Goal: Task Accomplishment & Management: Manage account settings

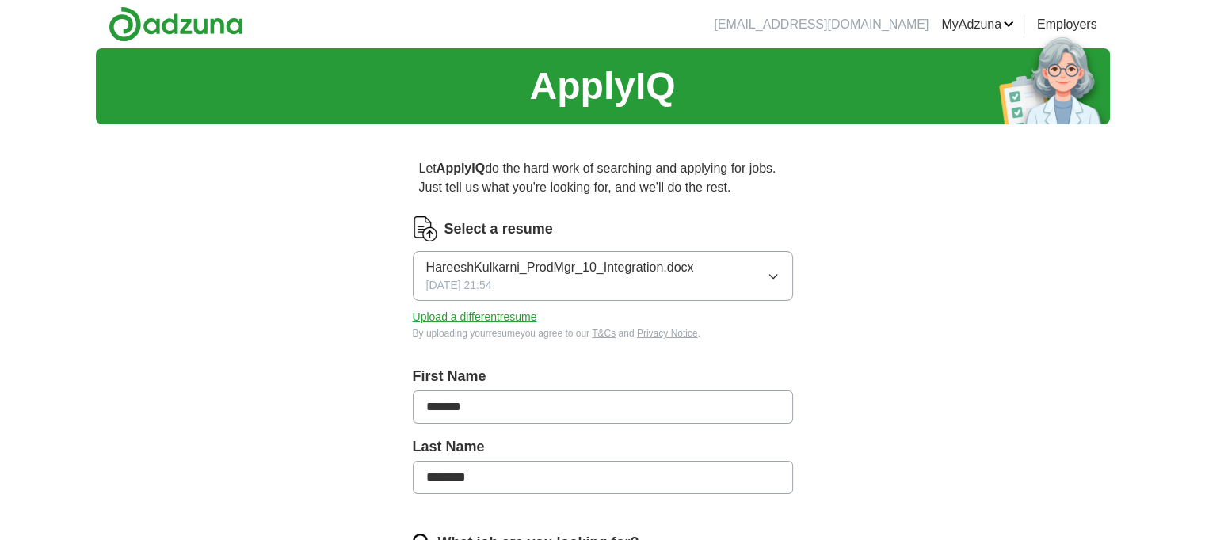
click at [444, 320] on button "Upload a different resume" at bounding box center [475, 317] width 124 height 17
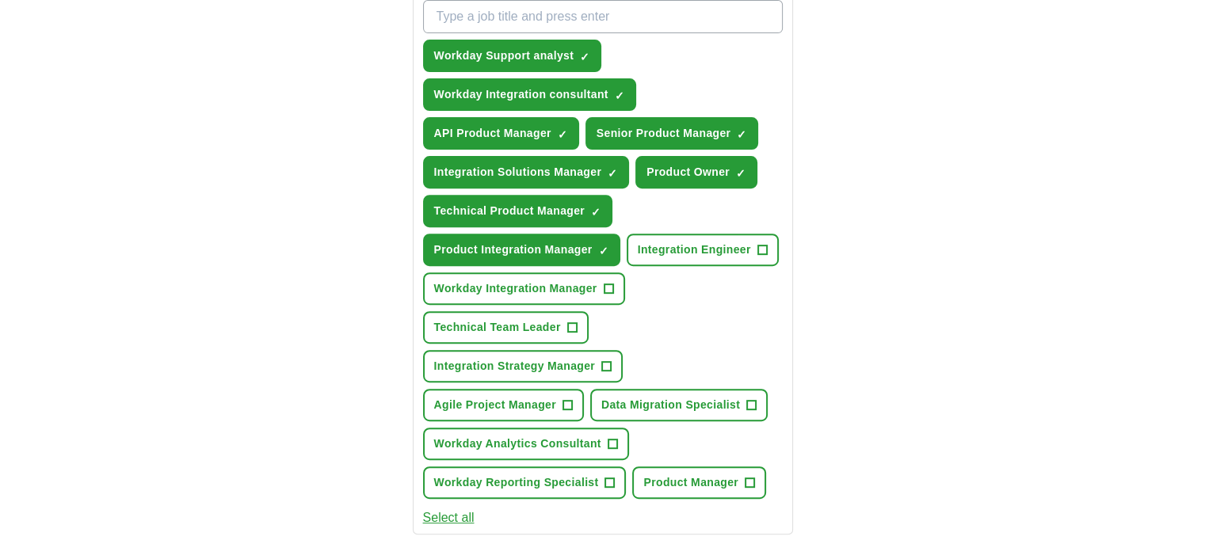
scroll to position [634, 0]
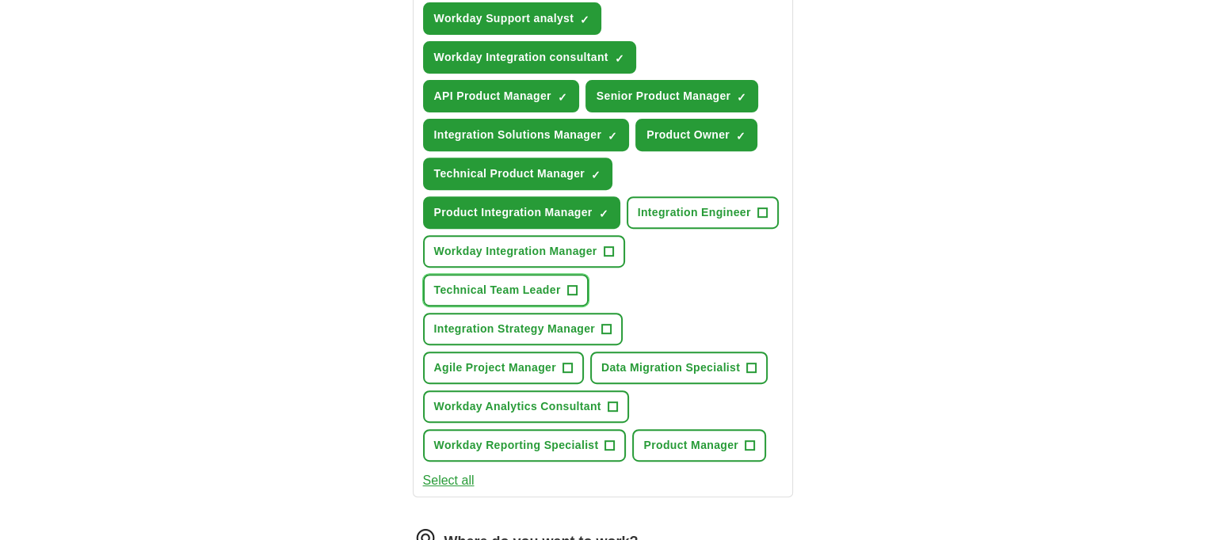
click at [504, 285] on span "Technical Team Leader" at bounding box center [497, 290] width 127 height 17
click at [518, 251] on span "Workday Integration Manager" at bounding box center [515, 251] width 163 height 17
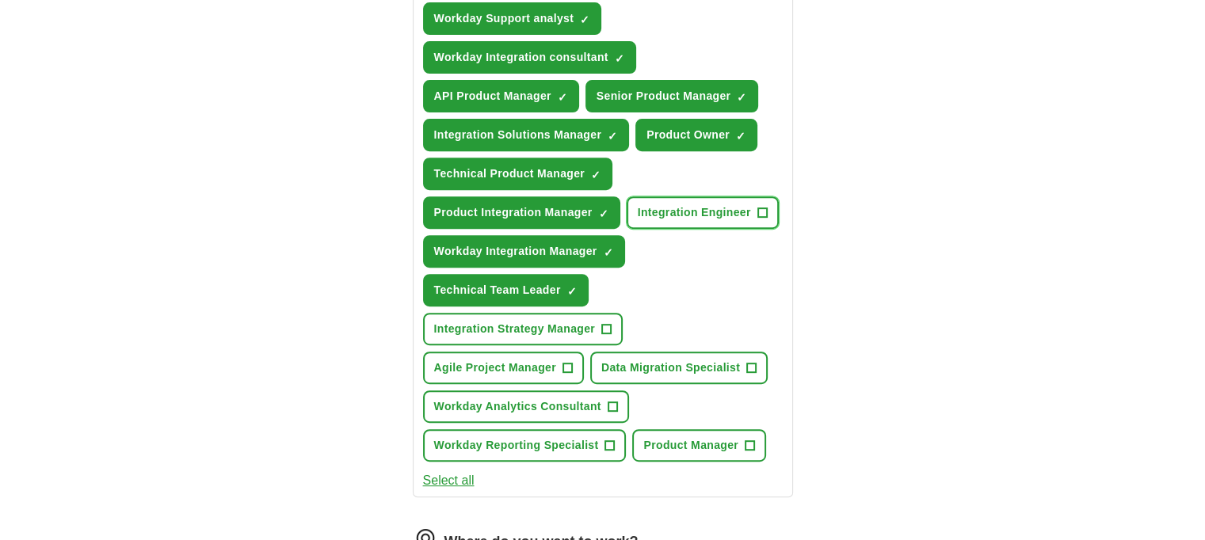
click at [682, 206] on span "Integration Engineer" at bounding box center [694, 212] width 113 height 17
click at [527, 326] on span "Integration Strategy Manager" at bounding box center [515, 329] width 162 height 17
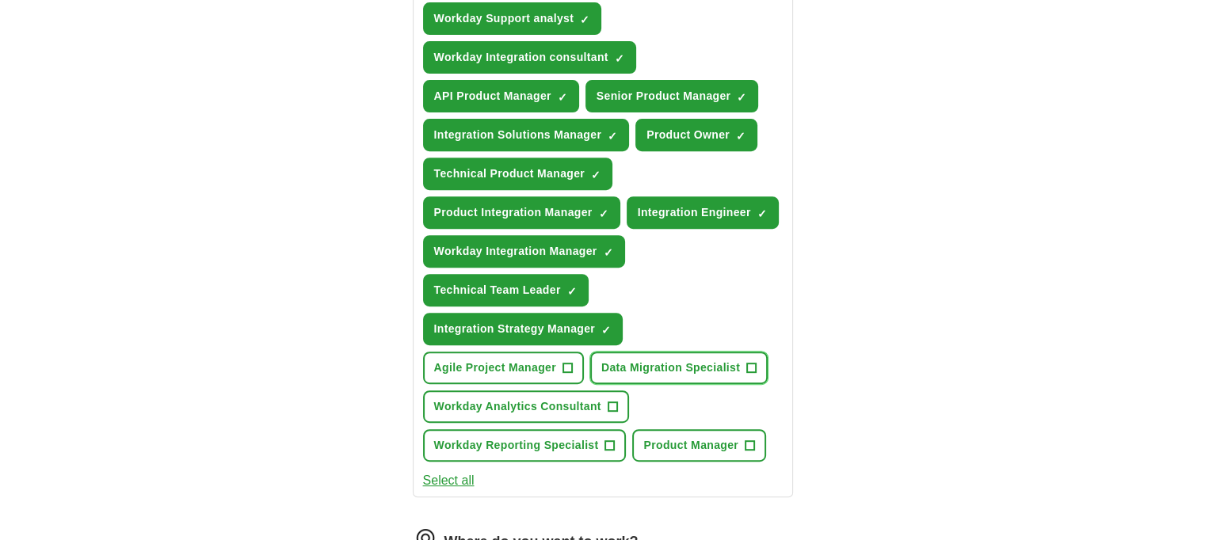
click at [658, 365] on span "Data Migration Specialist" at bounding box center [670, 368] width 139 height 17
click at [496, 400] on span "Workday Analytics Consultant" at bounding box center [517, 406] width 167 height 17
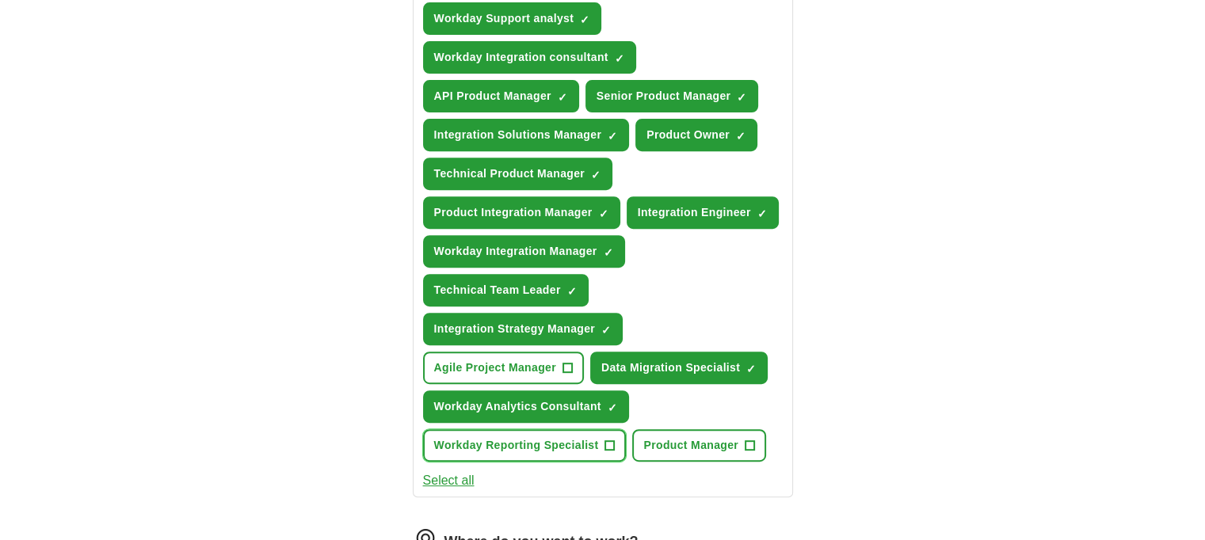
click at [499, 437] on span "Workday Reporting Specialist" at bounding box center [516, 445] width 165 height 17
click at [688, 440] on span "Product Manager" at bounding box center [690, 445] width 95 height 17
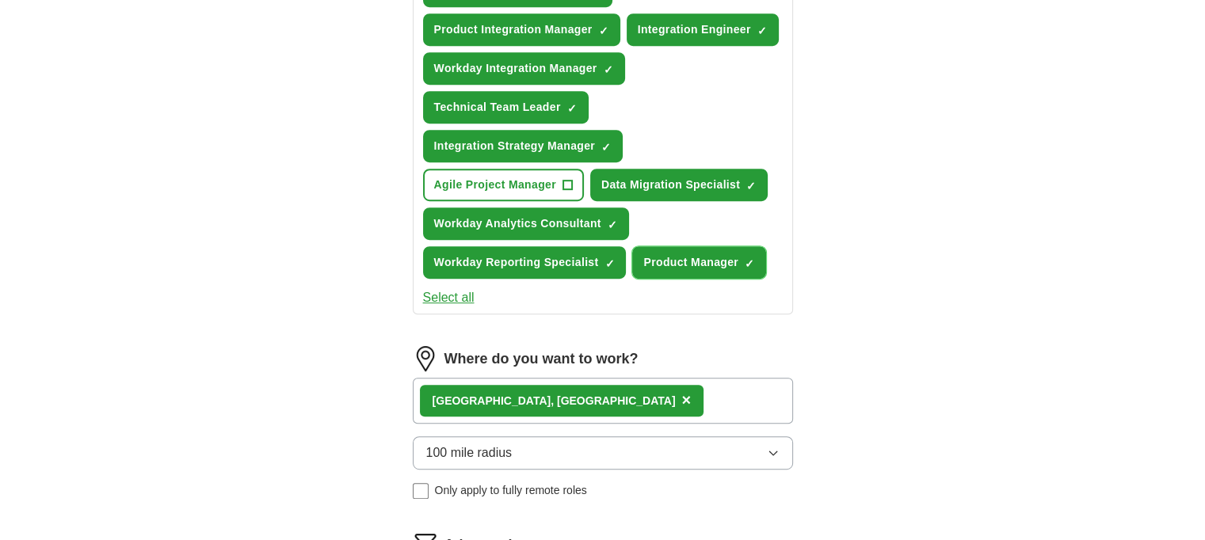
scroll to position [871, 0]
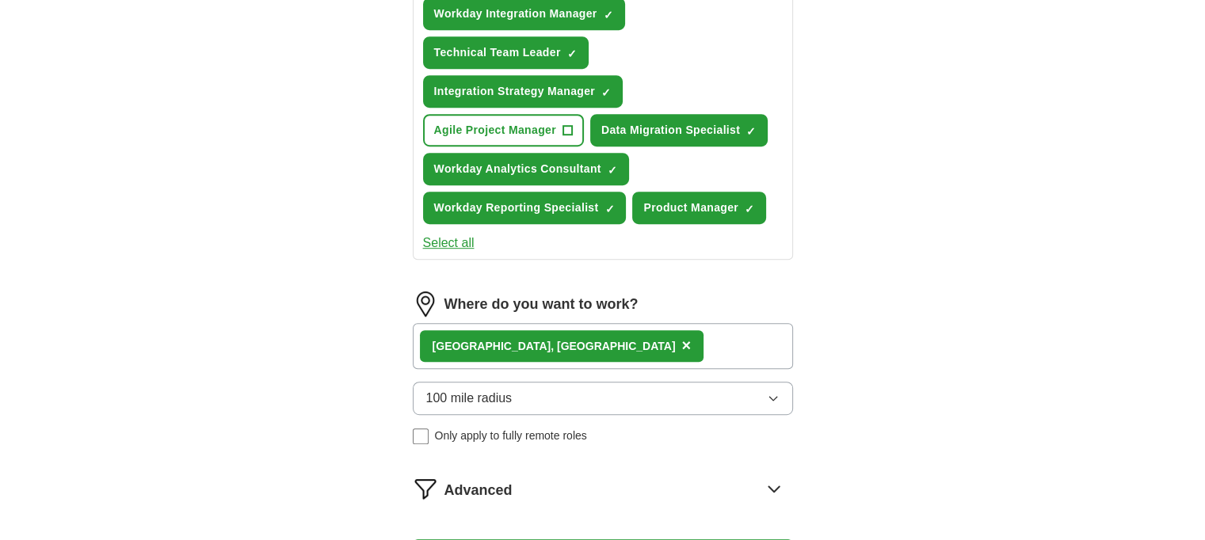
click at [587, 335] on div "[GEOGRAPHIC_DATA], [GEOGRAPHIC_DATA] ×" at bounding box center [603, 346] width 380 height 46
click at [577, 335] on div "[GEOGRAPHIC_DATA], [GEOGRAPHIC_DATA] ×" at bounding box center [603, 346] width 380 height 46
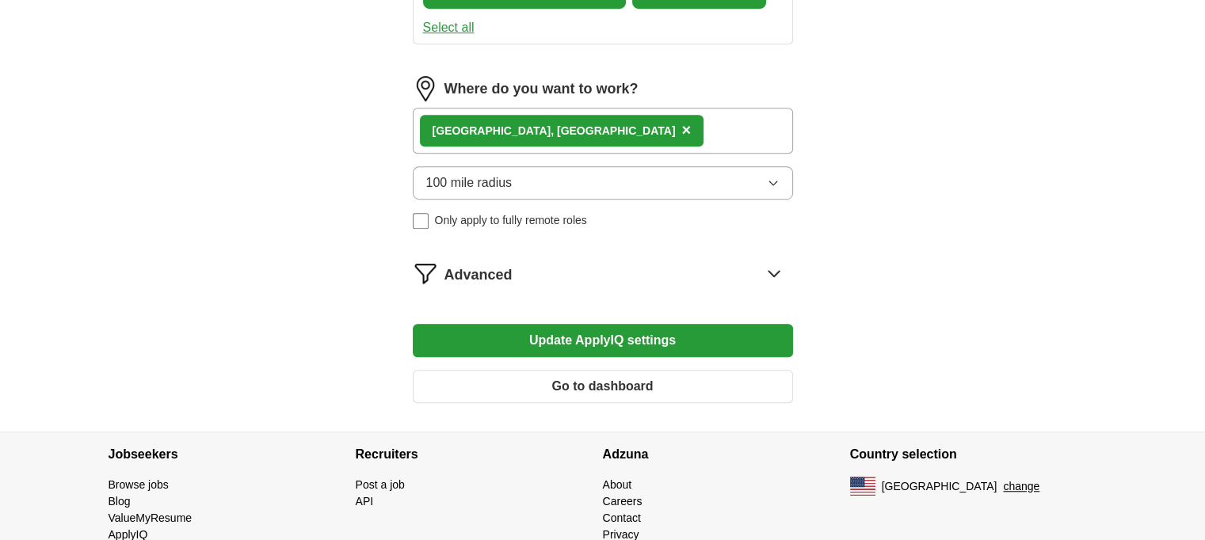
scroll to position [1127, 0]
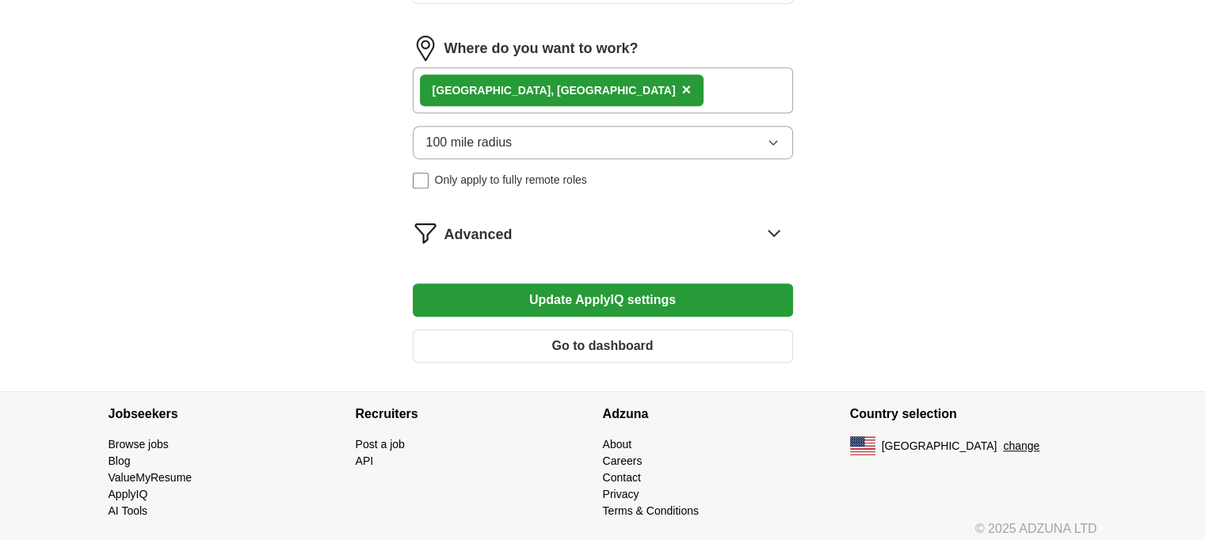
click at [562, 294] on button "Update ApplyIQ settings" at bounding box center [603, 300] width 380 height 33
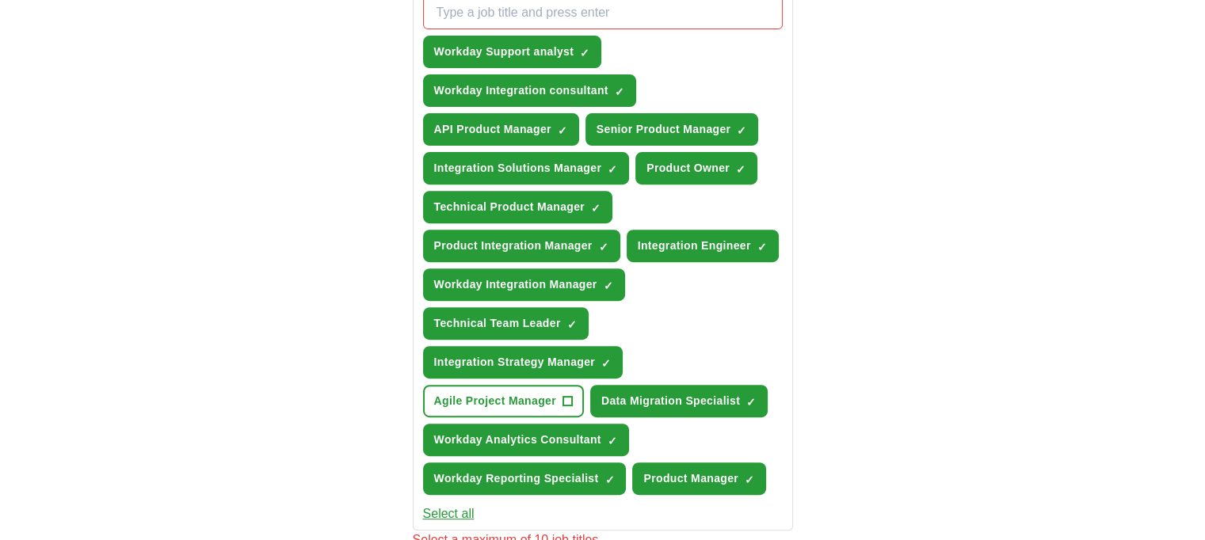
scroll to position [573, 0]
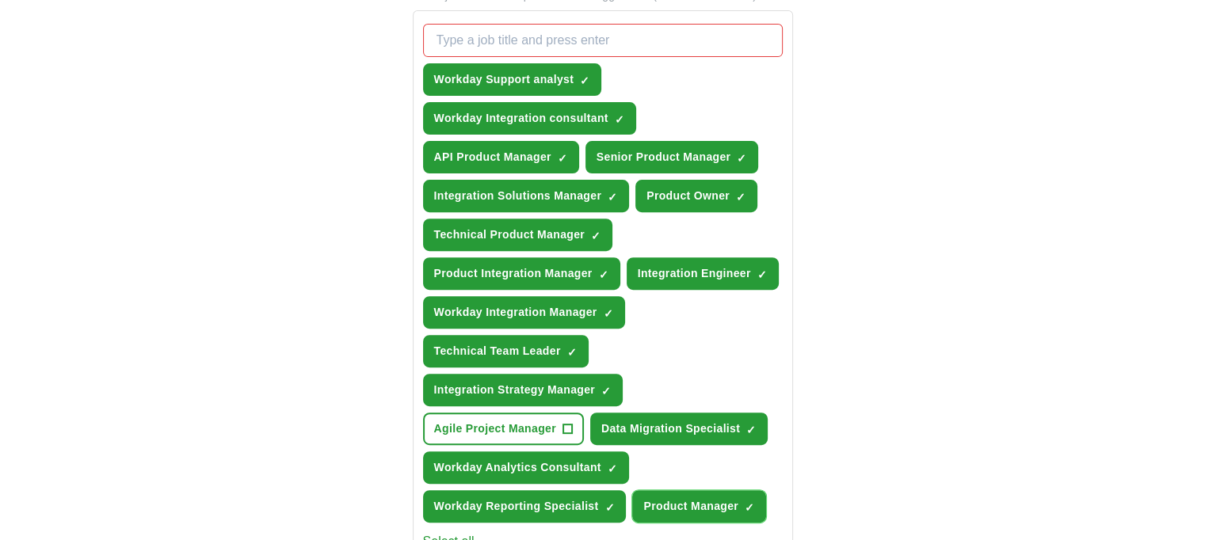
click at [0, 0] on span "×" at bounding box center [0, 0] width 0 height 0
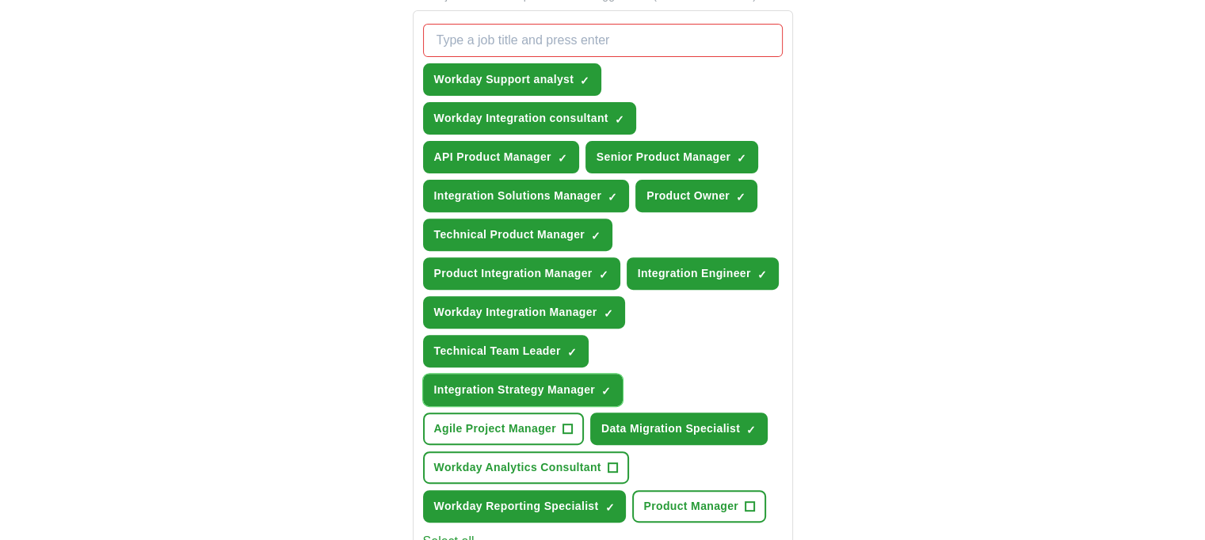
click at [0, 0] on span "×" at bounding box center [0, 0] width 0 height 0
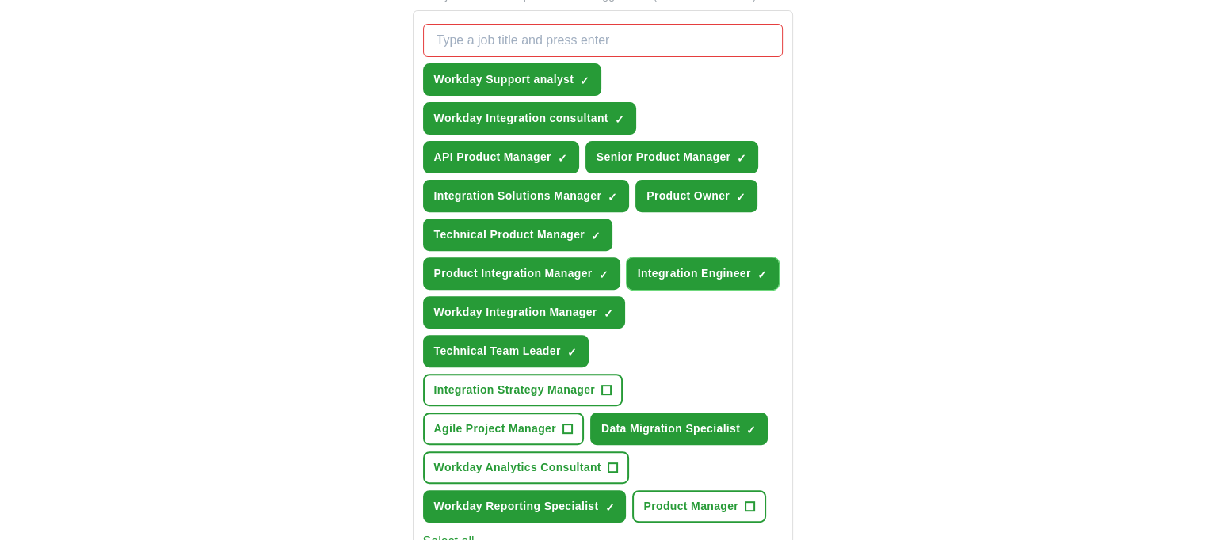
click at [0, 0] on span "×" at bounding box center [0, 0] width 0 height 0
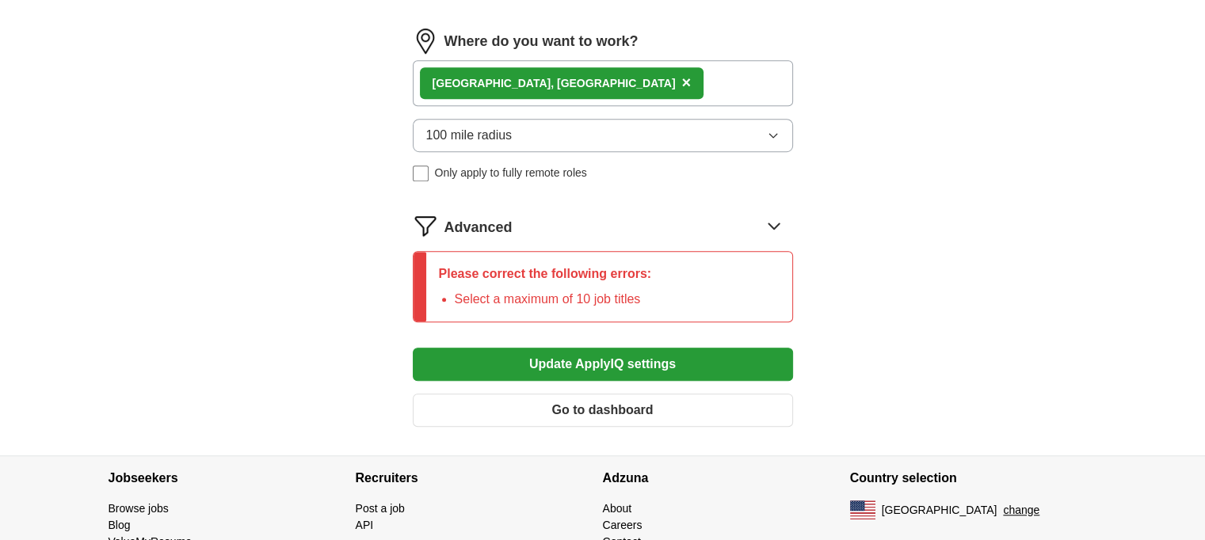
scroll to position [1206, 0]
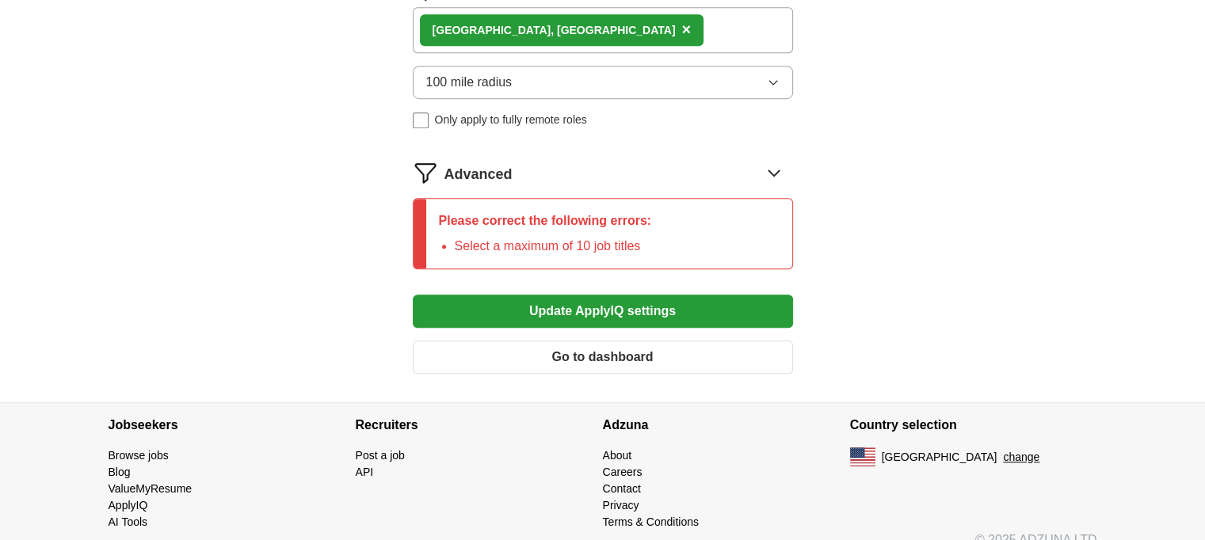
click at [600, 300] on button "Update ApplyIQ settings" at bounding box center [603, 311] width 380 height 33
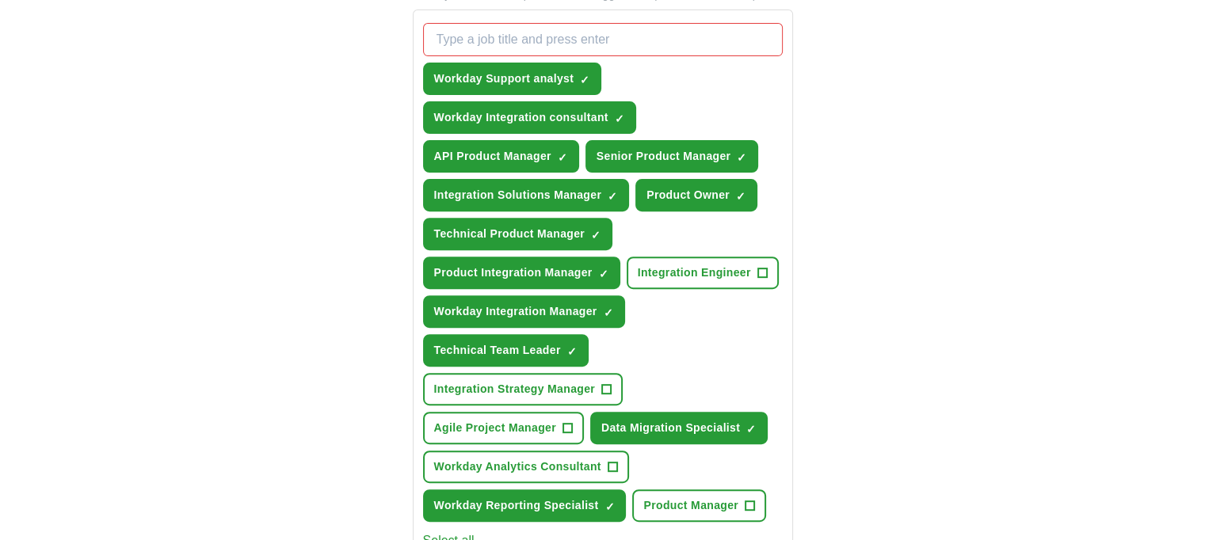
scroll to position [494, 0]
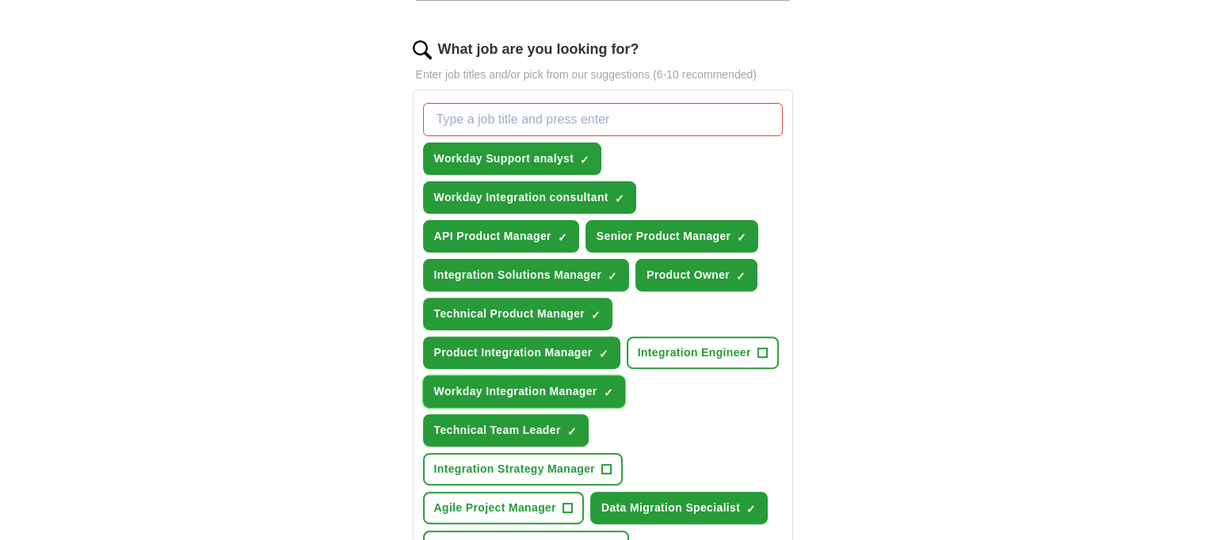
click at [0, 0] on span "×" at bounding box center [0, 0] width 0 height 0
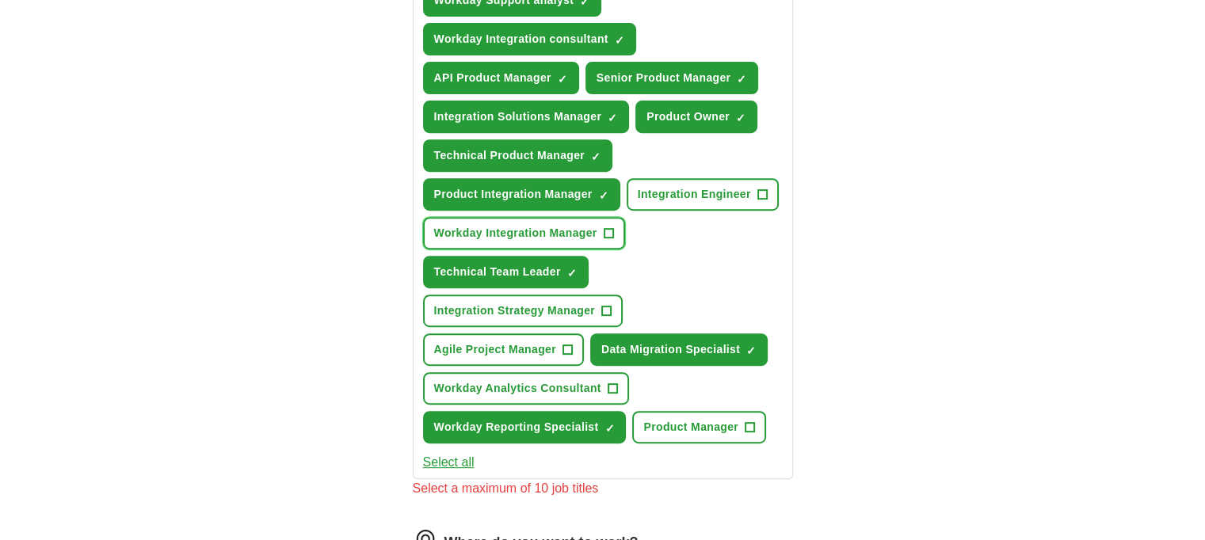
scroll to position [731, 0]
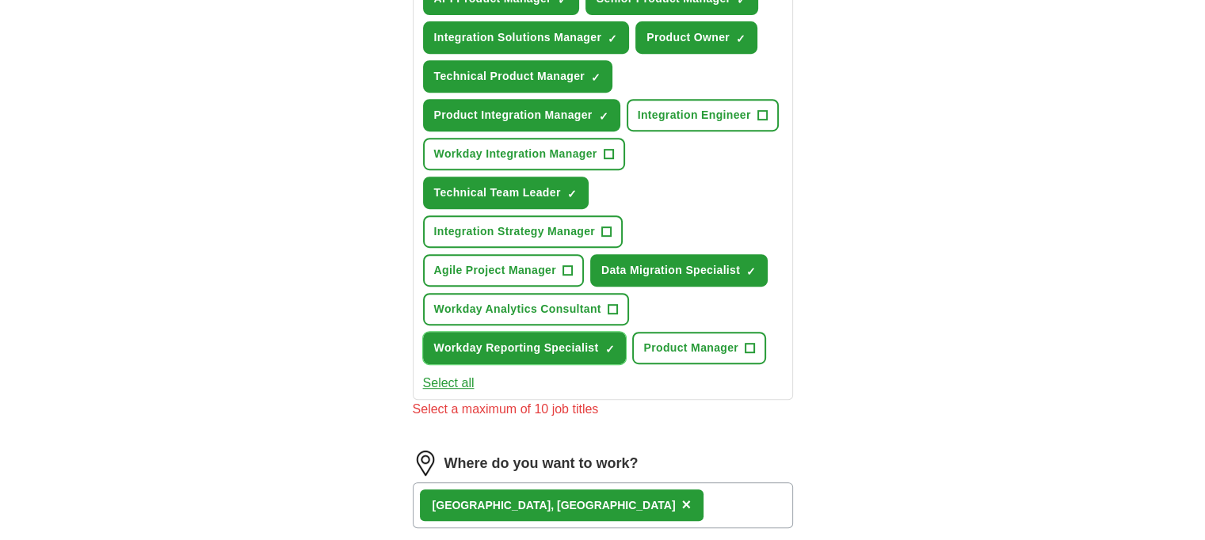
click at [0, 0] on span "×" at bounding box center [0, 0] width 0 height 0
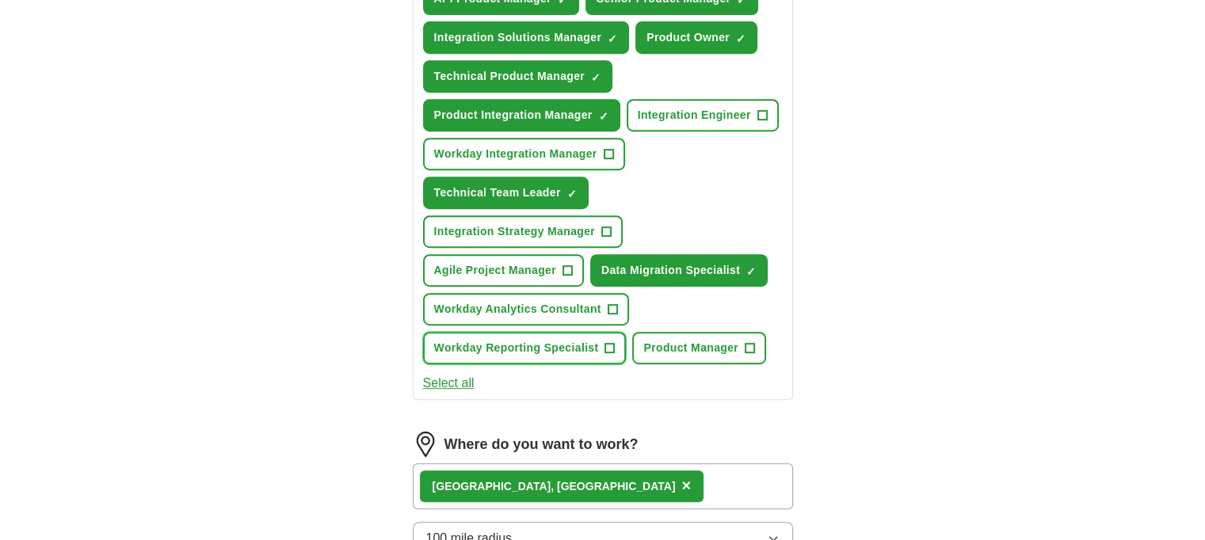
scroll to position [1048, 0]
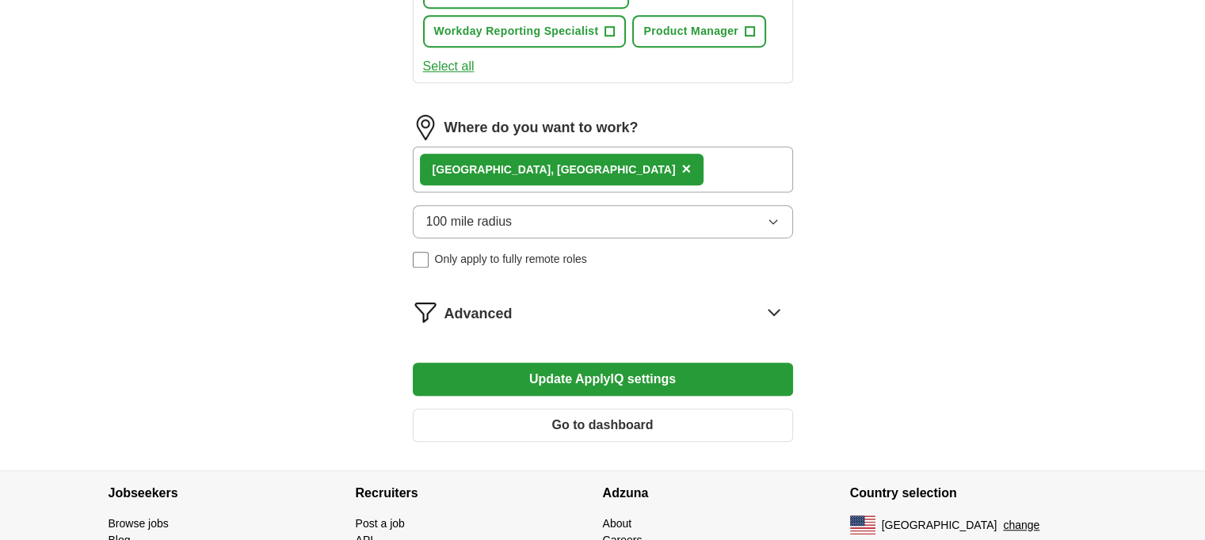
click at [648, 369] on button "Update ApplyIQ settings" at bounding box center [603, 379] width 380 height 33
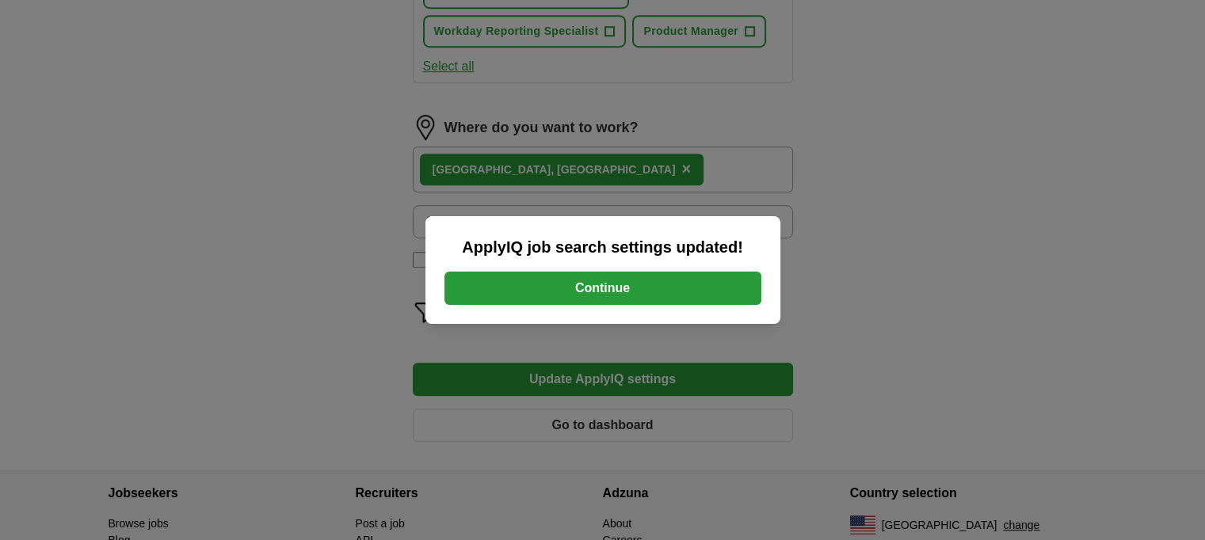
click at [601, 292] on button "Continue" at bounding box center [602, 288] width 317 height 33
